Goal: Transaction & Acquisition: Purchase product/service

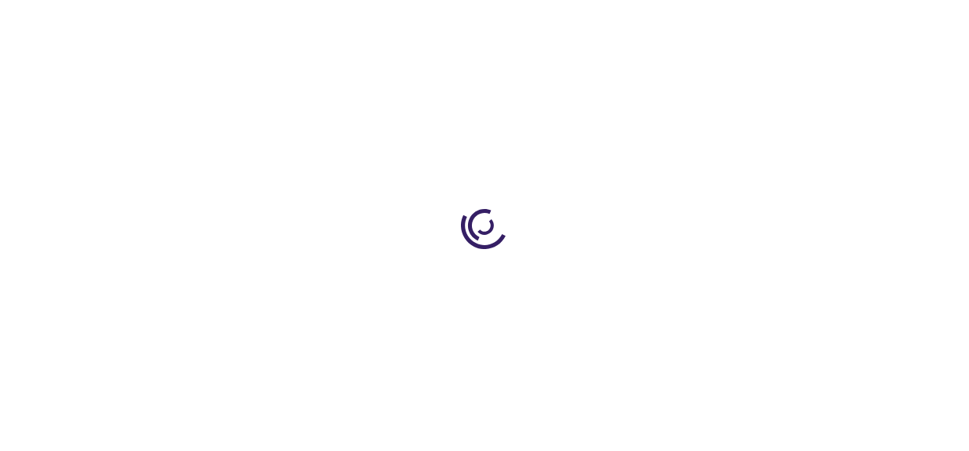
type input "0"
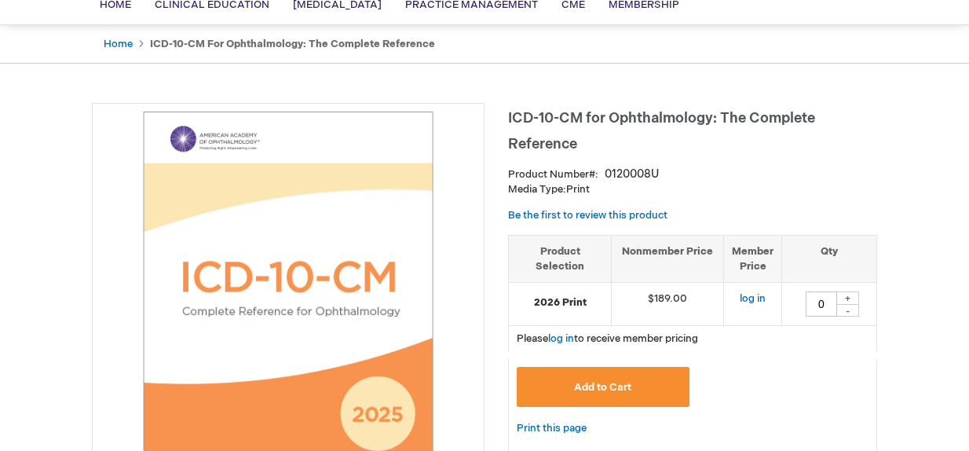
scroll to position [157, 0]
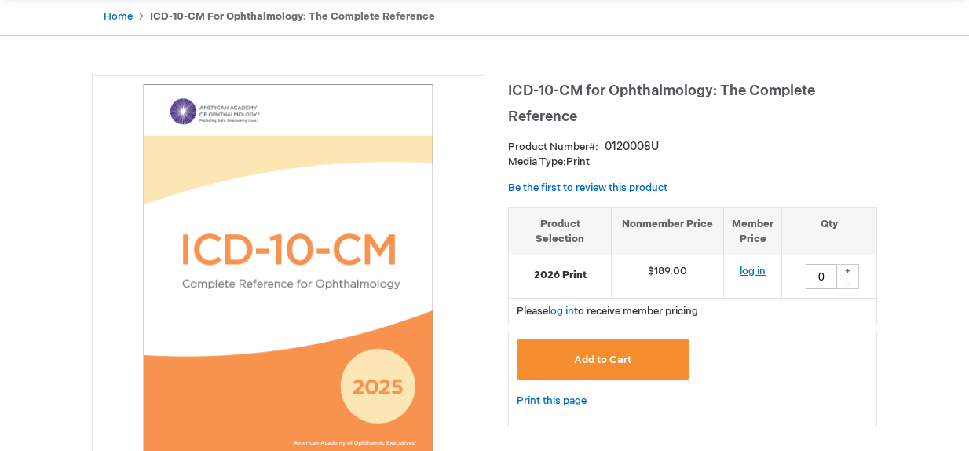
click at [749, 271] on link "log in" at bounding box center [753, 271] width 26 height 13
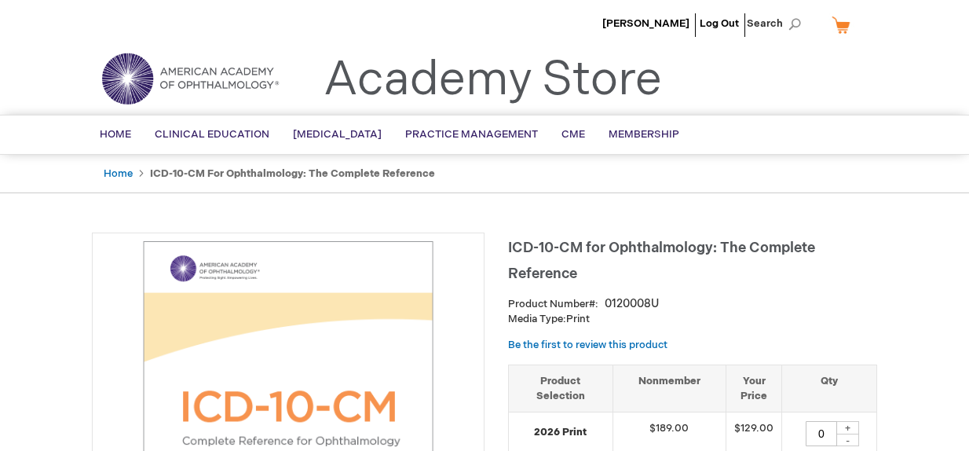
click at [838, 27] on link "My Cart" at bounding box center [847, 24] width 38 height 27
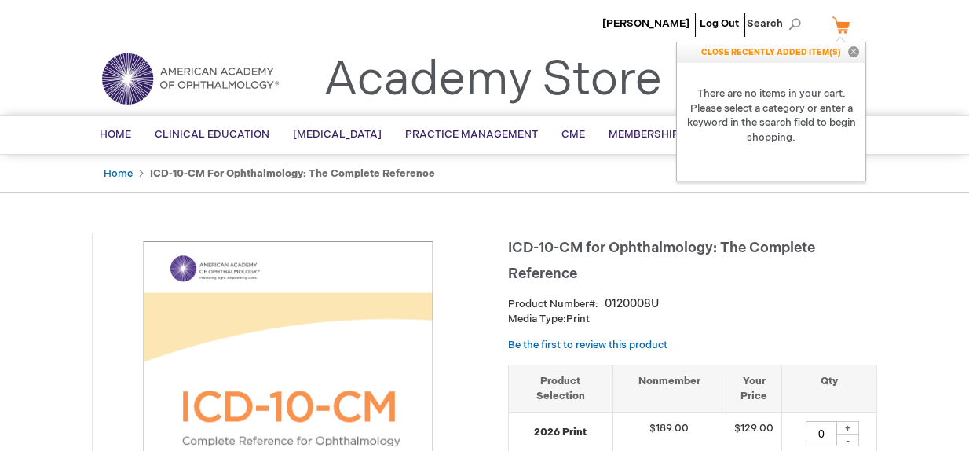
click at [872, 41] on ul "Cindy Shamrock Log Out Search" at bounding box center [484, 27] width 809 height 55
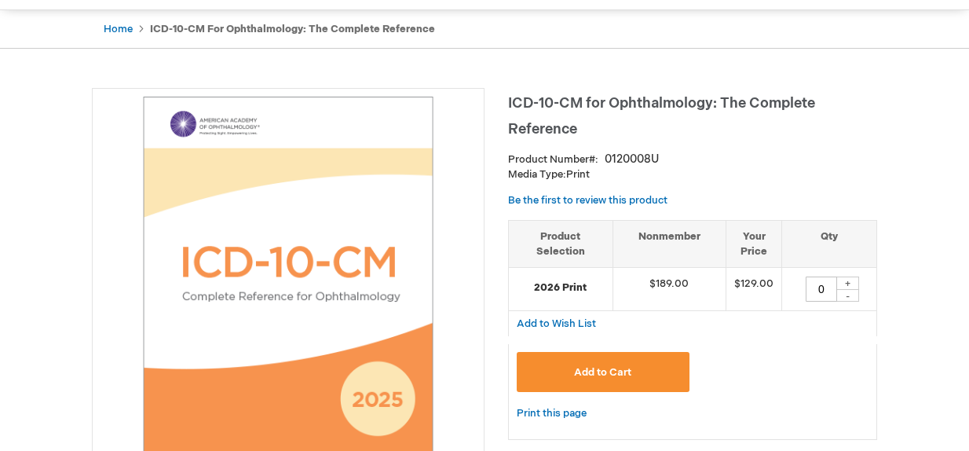
scroll to position [157, 0]
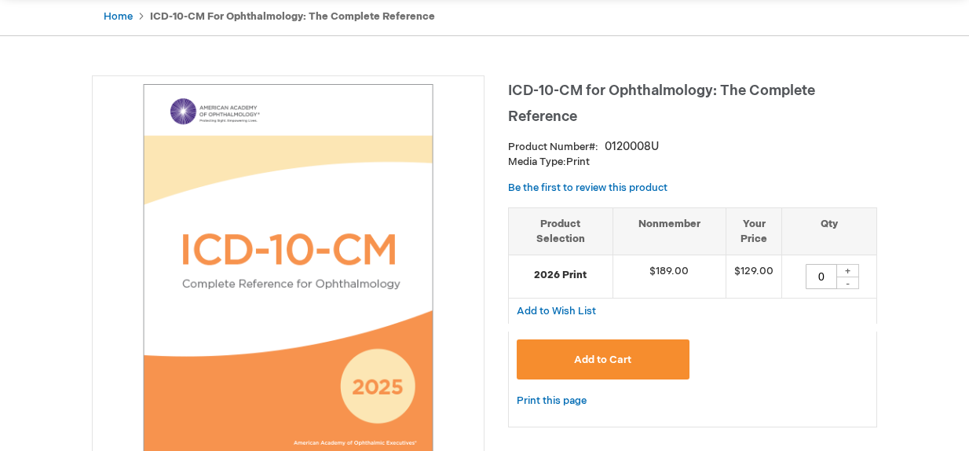
click at [844, 272] on div "+" at bounding box center [847, 270] width 24 height 13
type input "1"
click at [638, 362] on button "Add to Cart" at bounding box center [603, 359] width 173 height 40
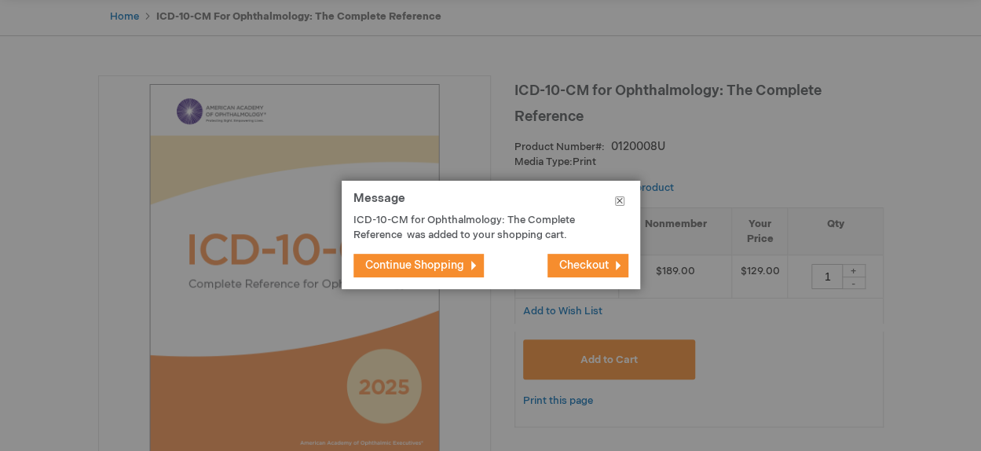
click at [619, 199] on button "Close" at bounding box center [619, 204] width 41 height 47
